Goal: Check status: Check status

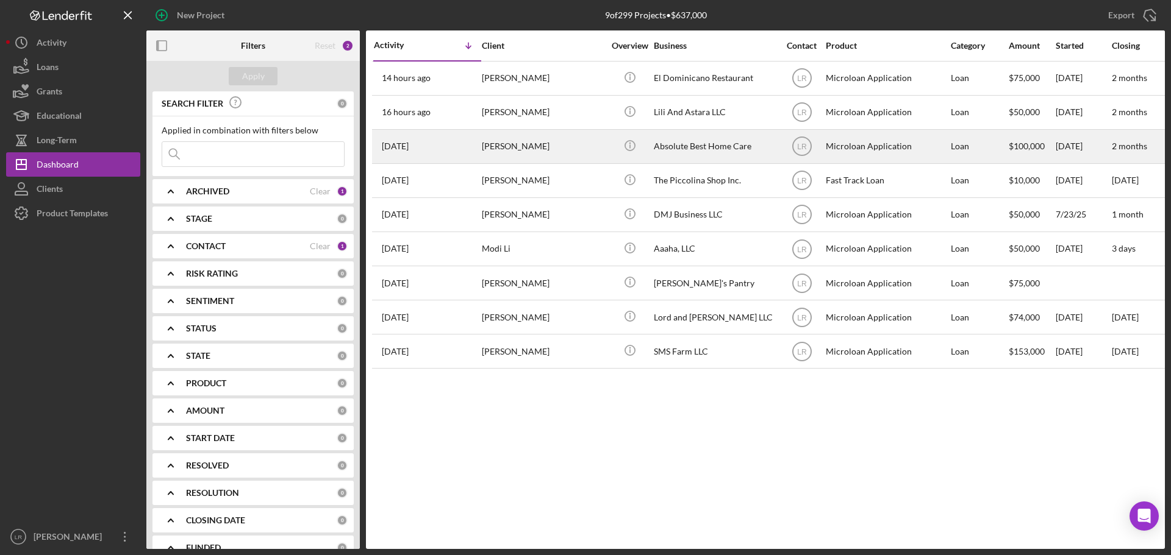
click at [482, 154] on div "[PERSON_NAME]" at bounding box center [543, 146] width 122 height 32
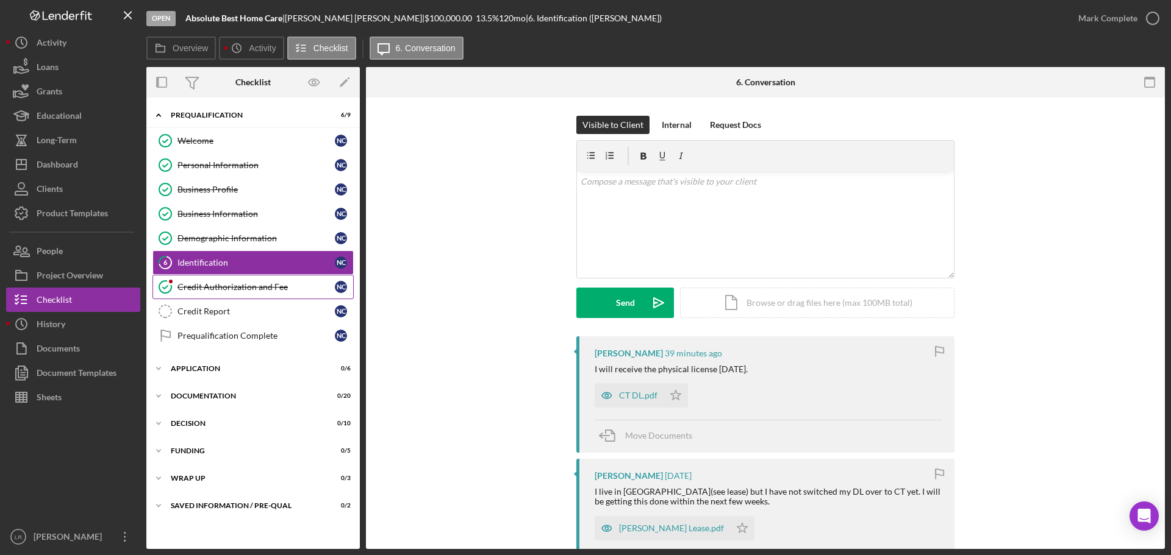
click at [229, 288] on div "Credit Authorization and Fee" at bounding box center [255, 287] width 157 height 10
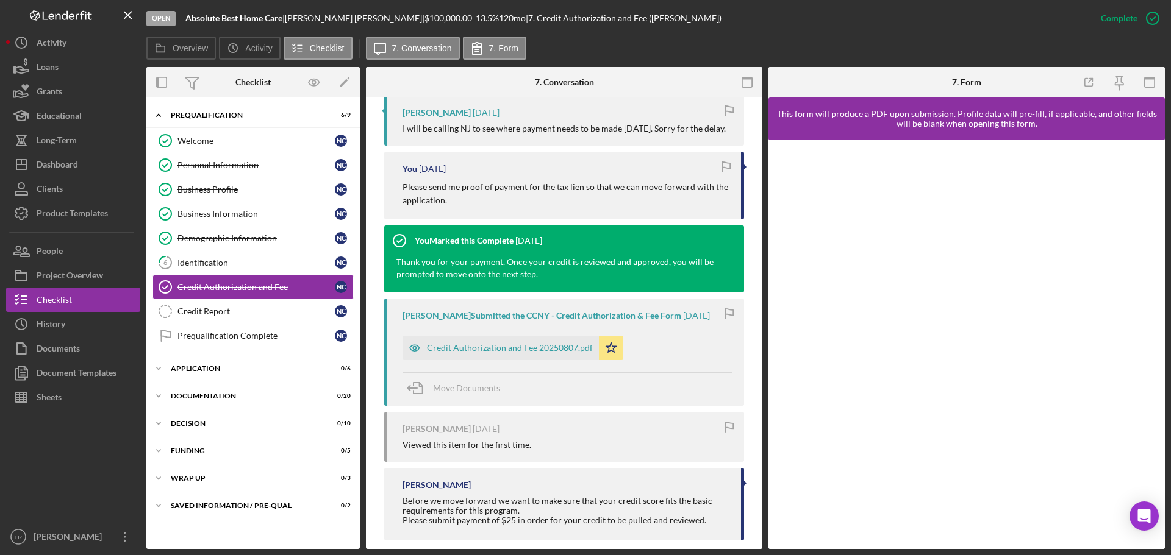
scroll to position [500, 0]
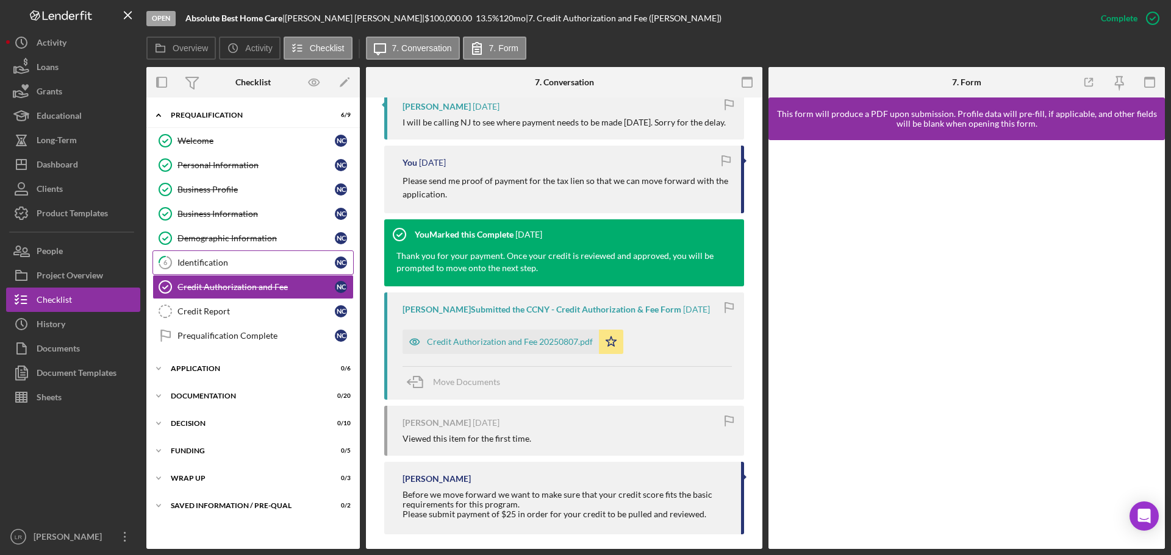
click at [207, 258] on div "Identification" at bounding box center [255, 263] width 157 height 10
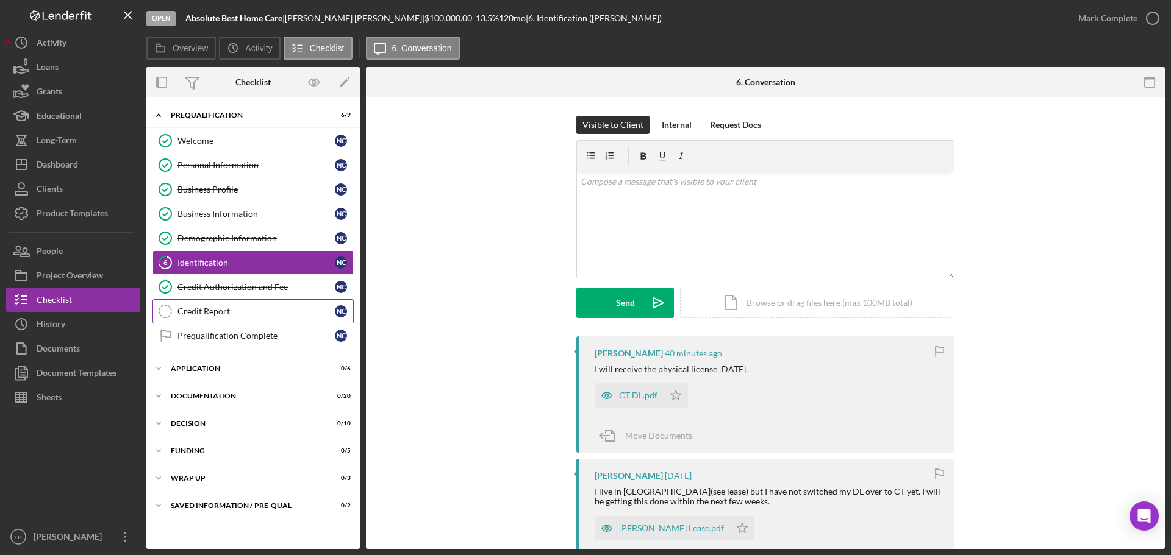
click at [213, 310] on div "Credit Report" at bounding box center [255, 312] width 157 height 10
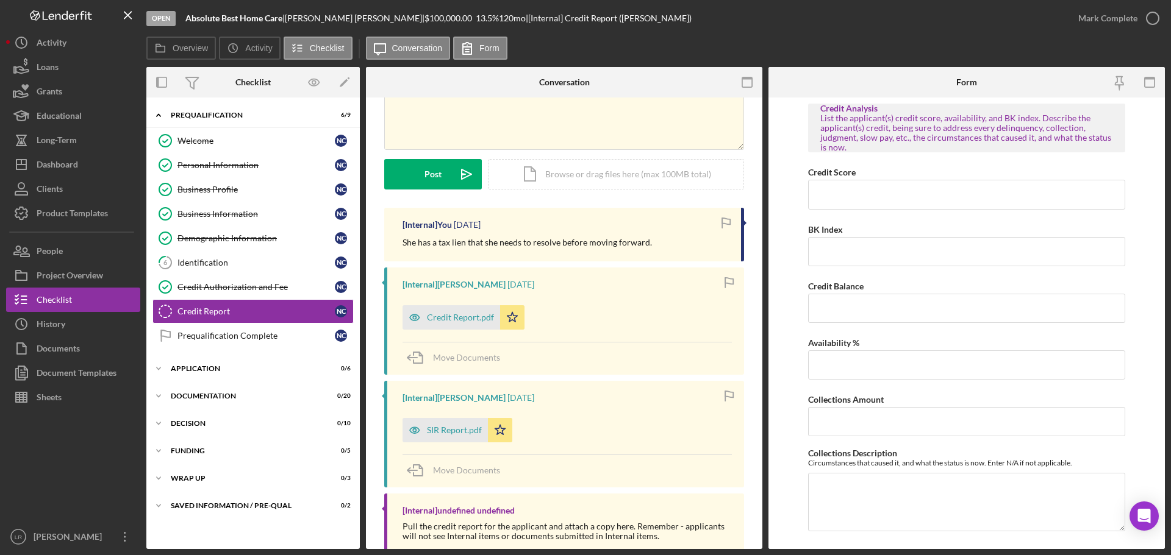
scroll to position [136, 0]
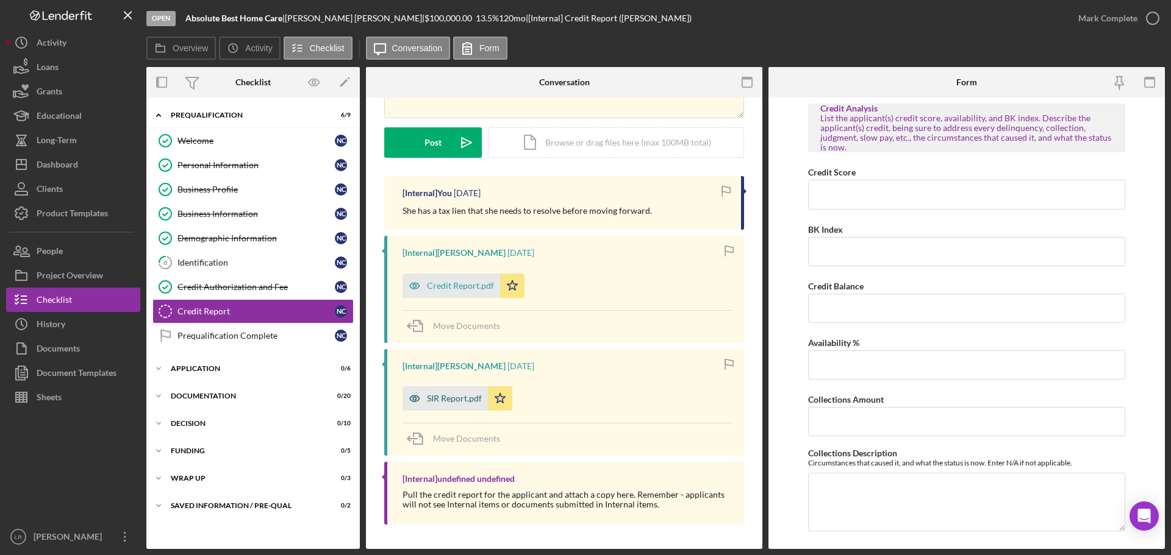
click at [447, 387] on div "SIR Report.pdf" at bounding box center [444, 399] width 85 height 24
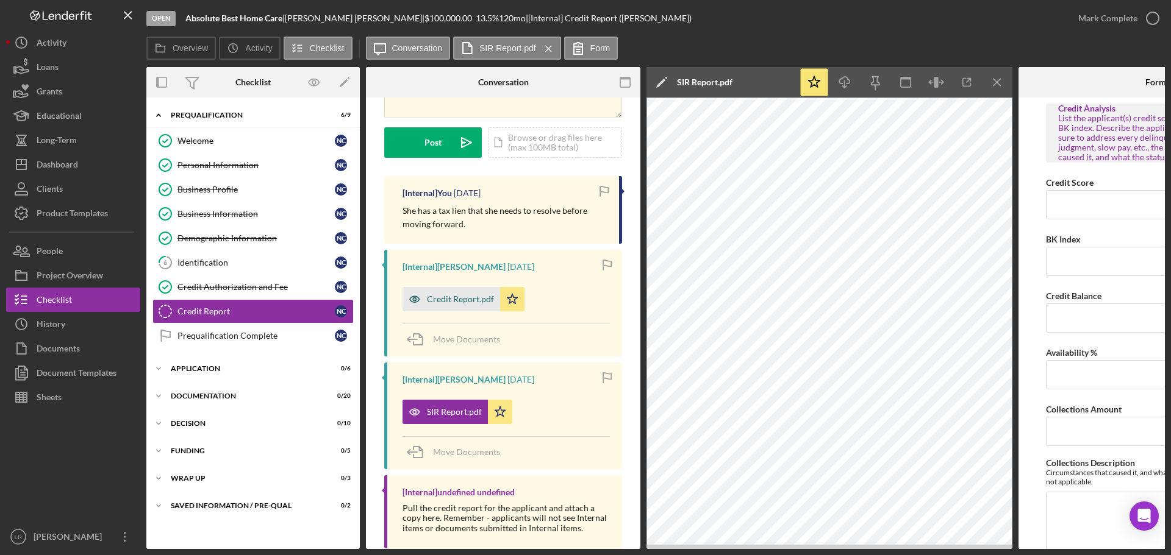
click at [473, 299] on div "Credit Report.pdf" at bounding box center [460, 299] width 67 height 10
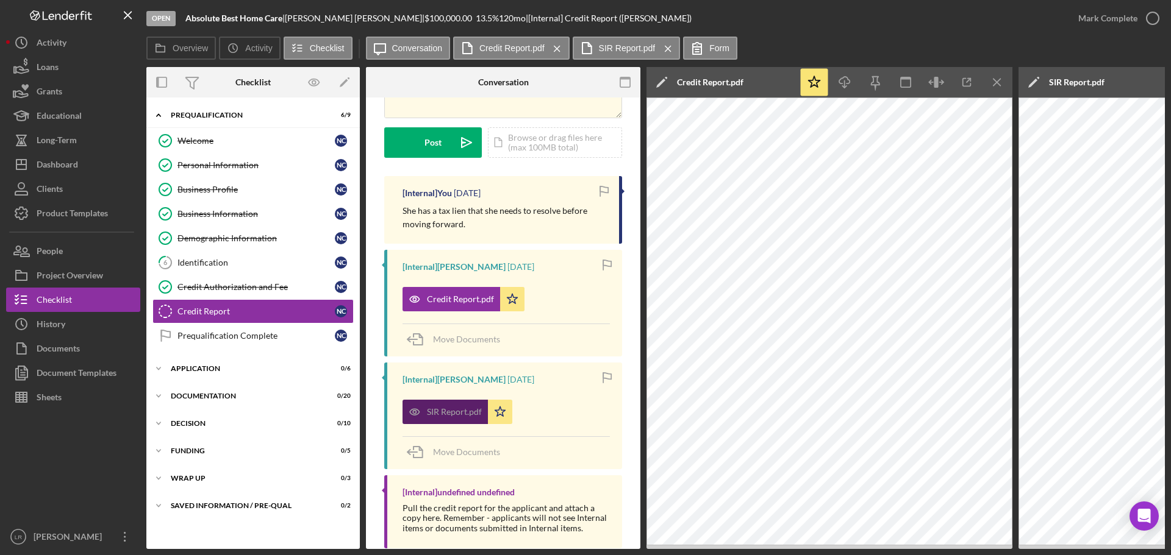
click at [449, 412] on div "SIR Report.pdf" at bounding box center [454, 412] width 55 height 10
click at [995, 83] on icon "Icon/Menu Close" at bounding box center [996, 82] width 27 height 27
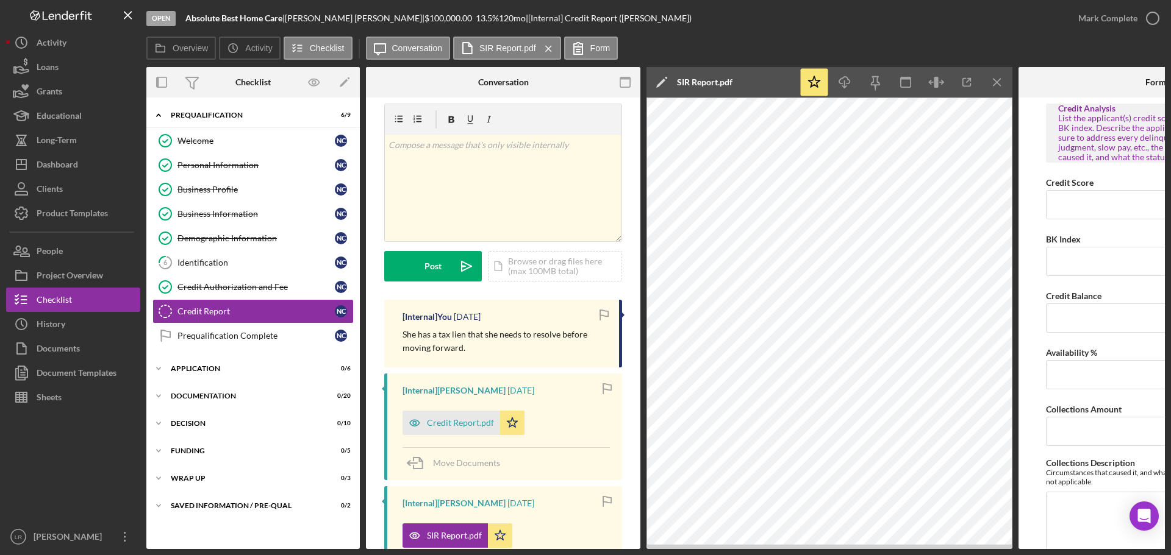
scroll to position [0, 0]
